Goal: Task Accomplishment & Management: Manage account settings

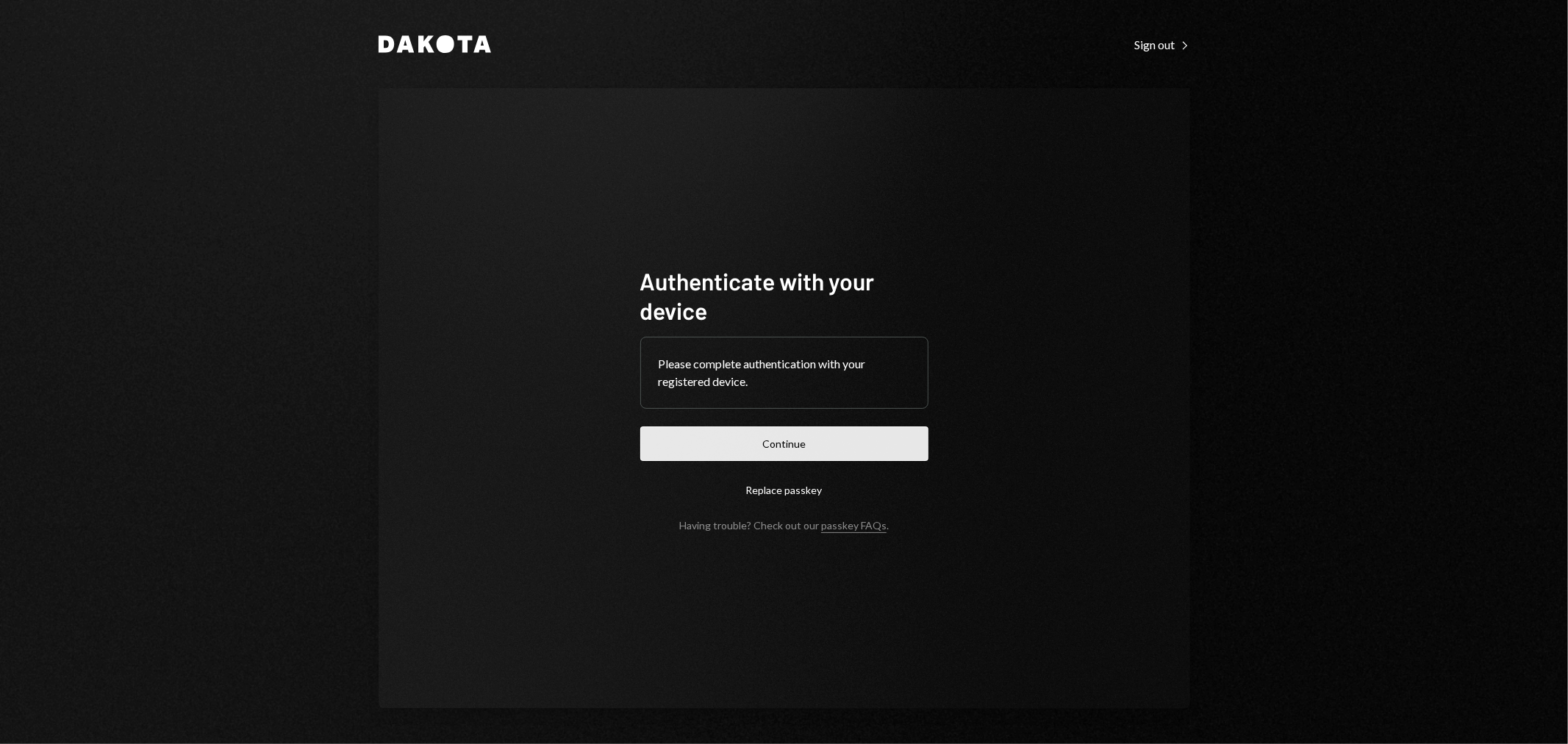
click at [851, 434] on button "Continue" at bounding box center [784, 444] width 288 height 35
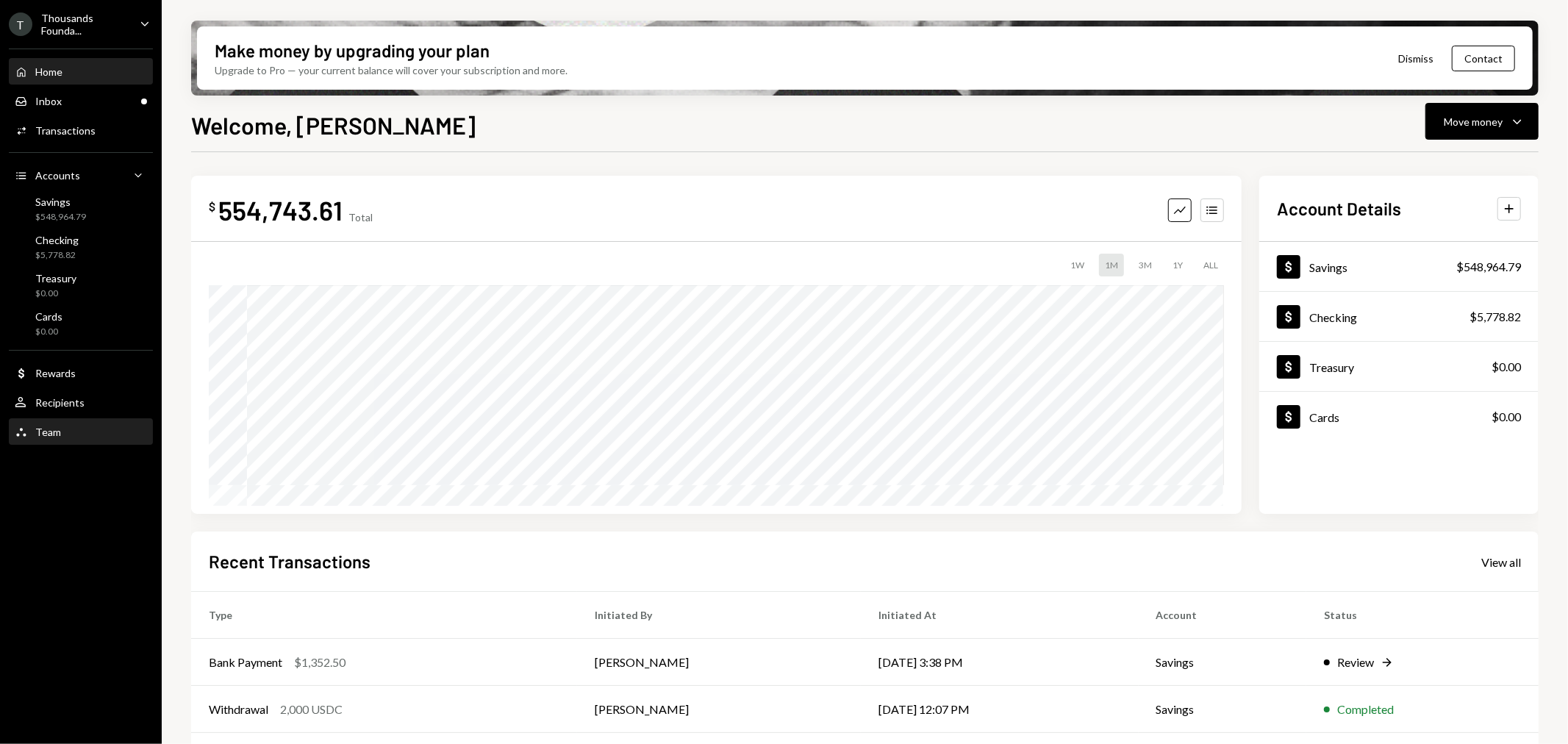
click at [77, 429] on div "Team Team" at bounding box center [81, 432] width 132 height 13
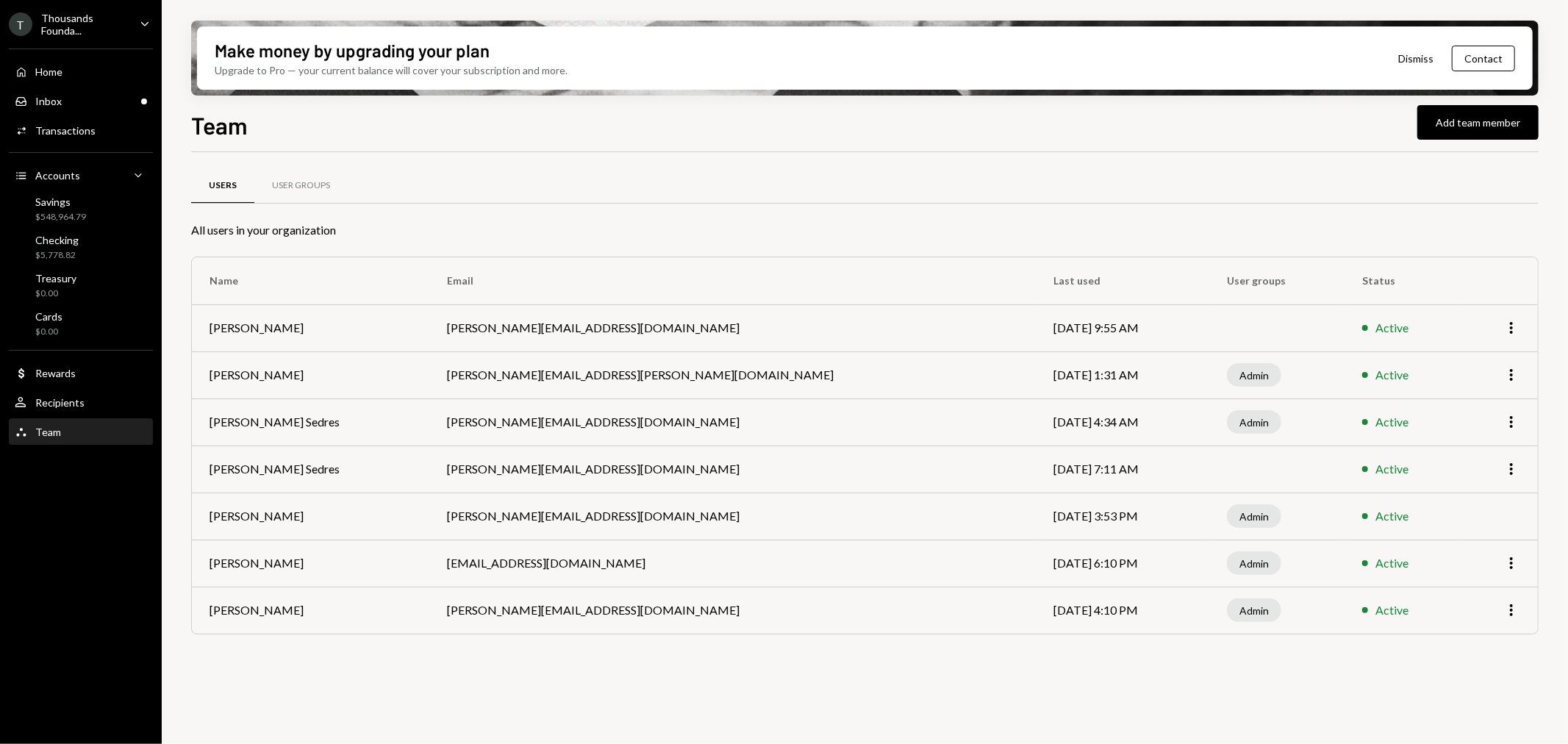
click at [115, 26] on div "Thousands Founda..." at bounding box center [85, 25] width 87 height 25
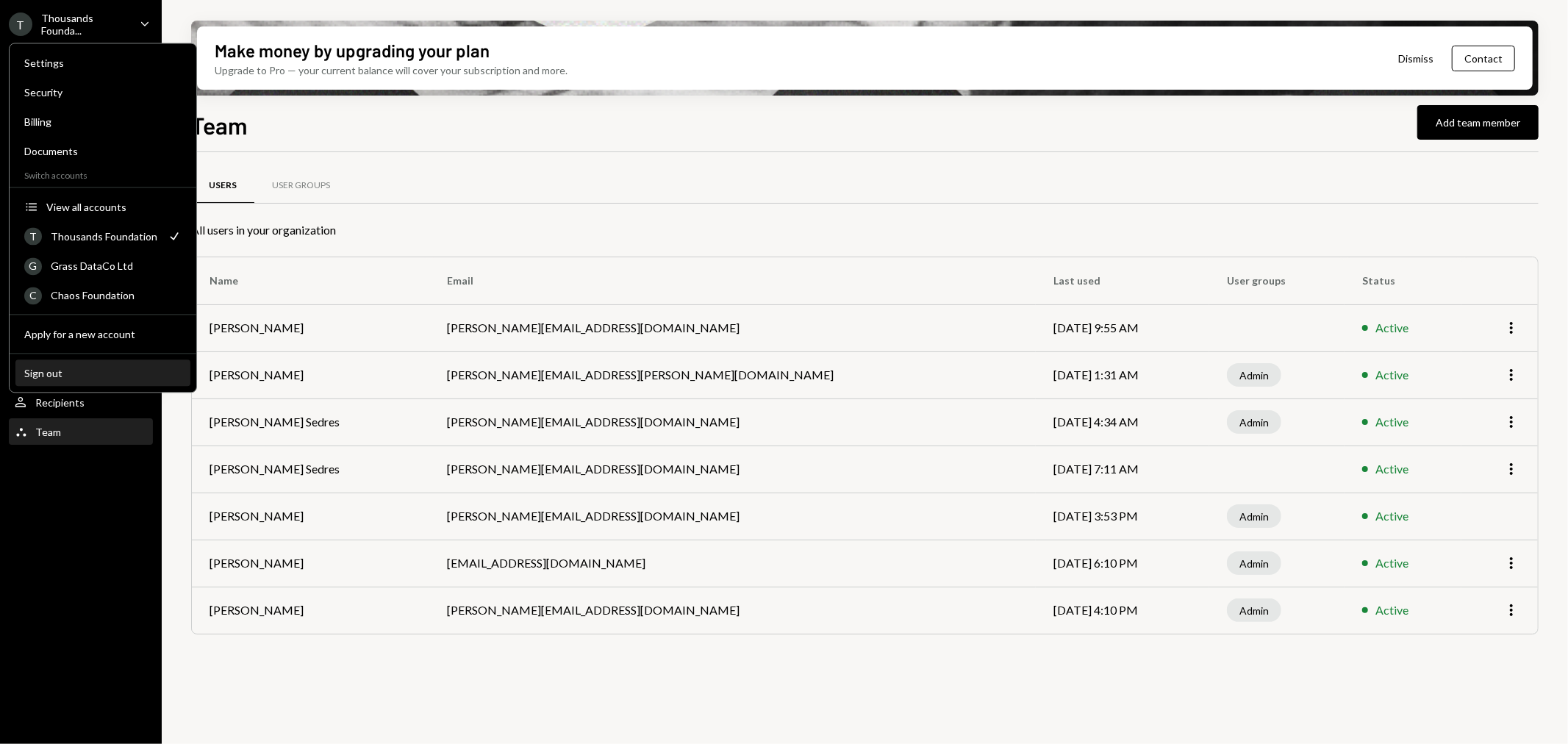
click at [77, 378] on div "Sign out" at bounding box center [103, 373] width 157 height 13
